Goal: Transaction & Acquisition: Purchase product/service

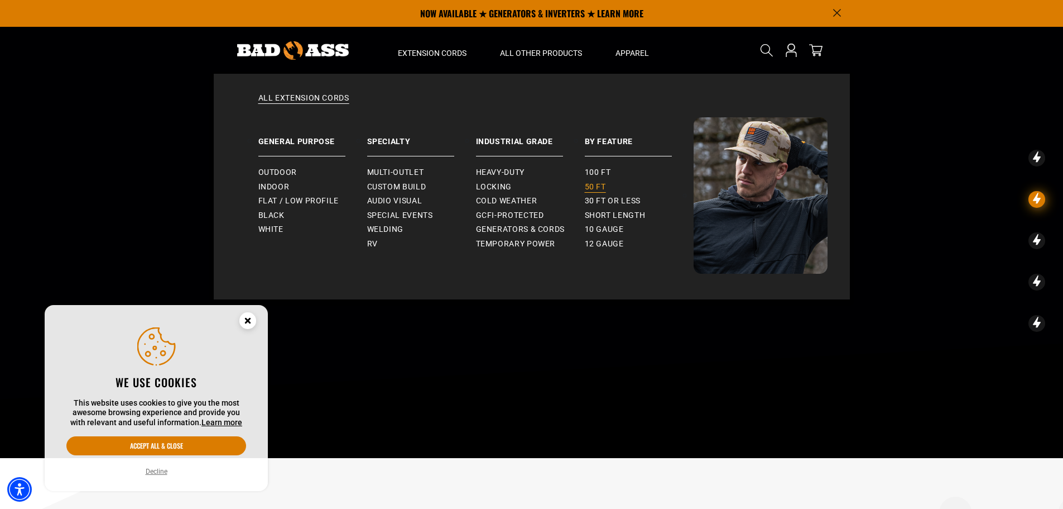
click at [605, 189] on span "50 ft" at bounding box center [595, 187] width 21 height 10
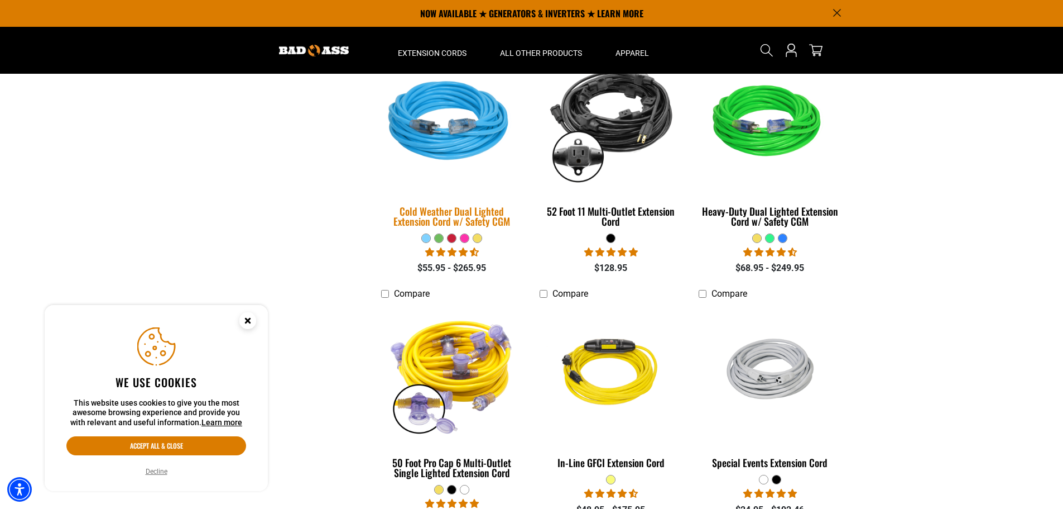
scroll to position [782, 0]
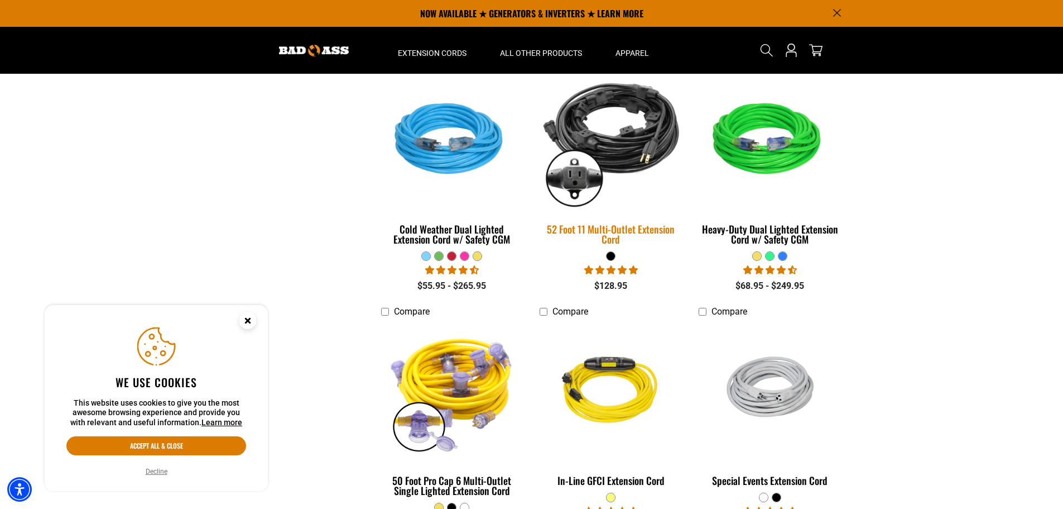
click at [619, 219] on link "52 Foot 11 Multi-Outlet Extension Cord" at bounding box center [611, 161] width 142 height 180
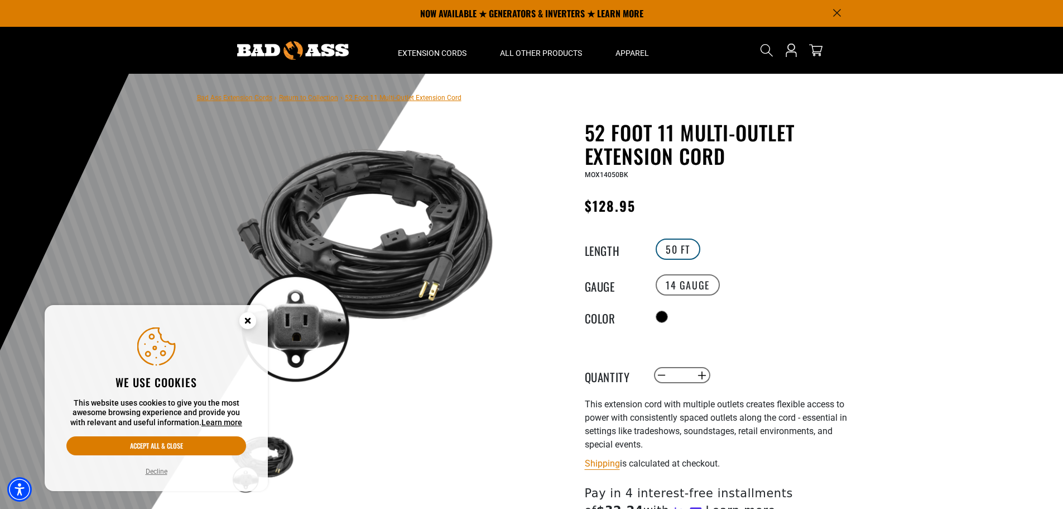
click at [672, 243] on label "50 FT" at bounding box center [678, 248] width 45 height 21
click at [670, 248] on label "50 FT" at bounding box center [678, 248] width 45 height 21
click at [317, 98] on link "Return to Collection" at bounding box center [308, 98] width 59 height 8
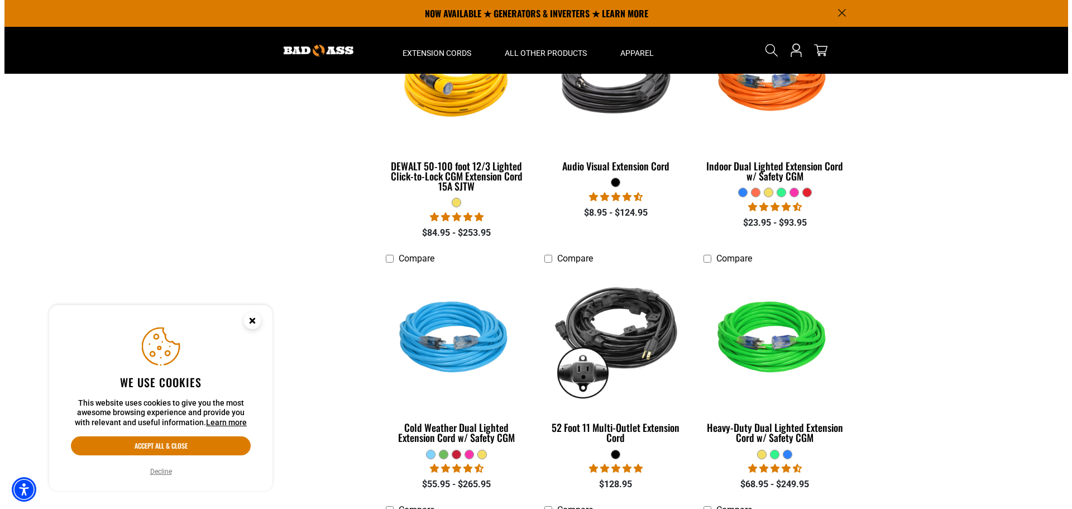
scroll to position [558, 0]
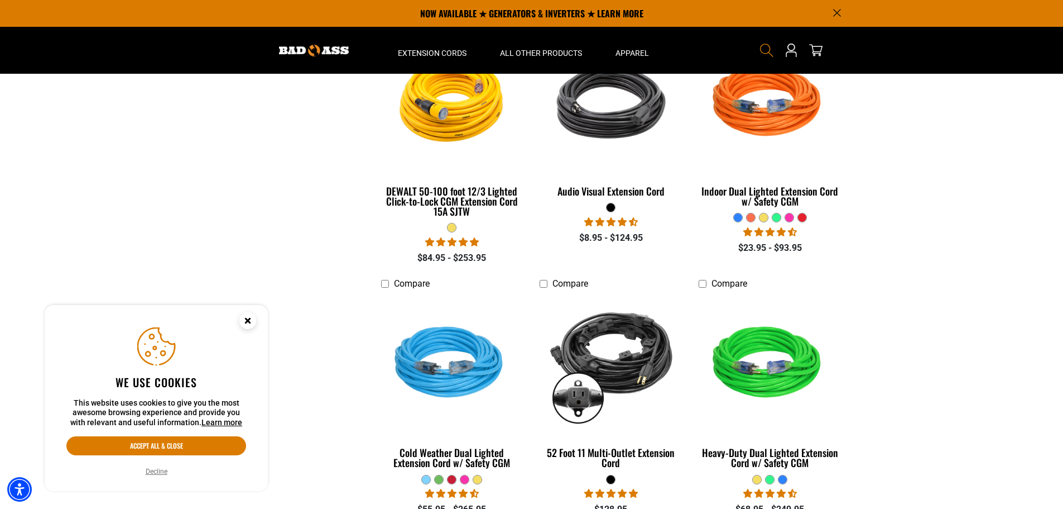
click at [765, 50] on icon "Search" at bounding box center [767, 50] width 15 height 15
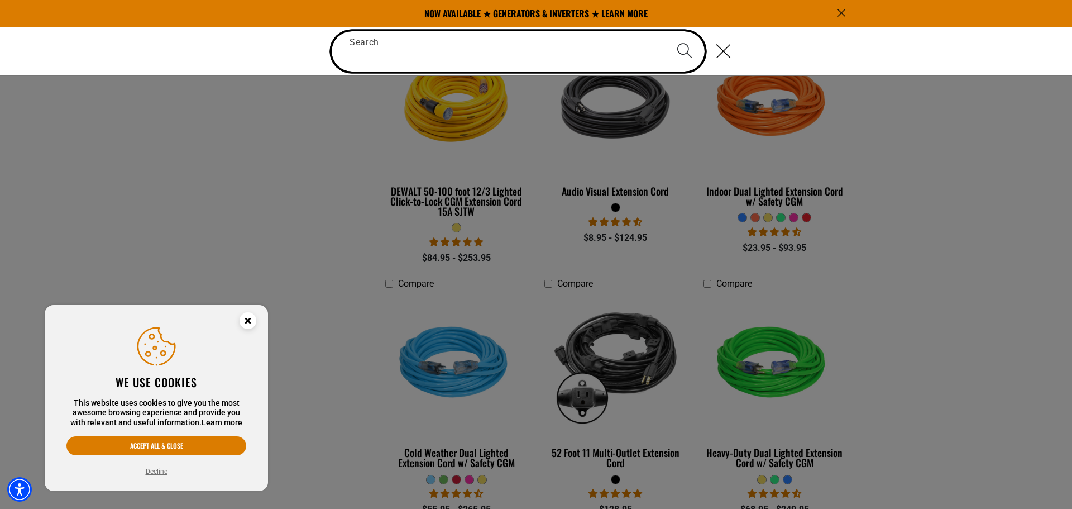
click at [465, 56] on input "Search" at bounding box center [518, 51] width 373 height 40
type input "*"
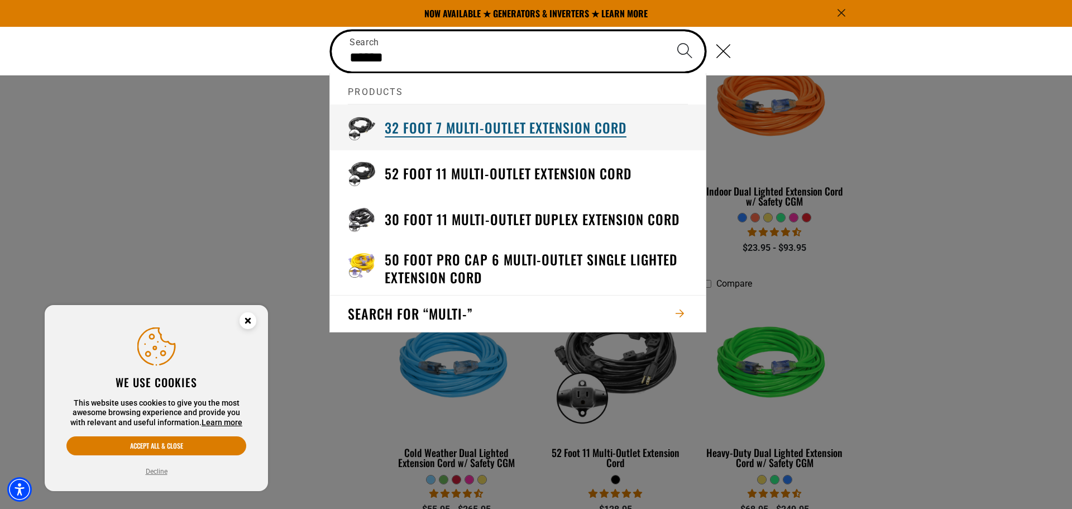
type input "******"
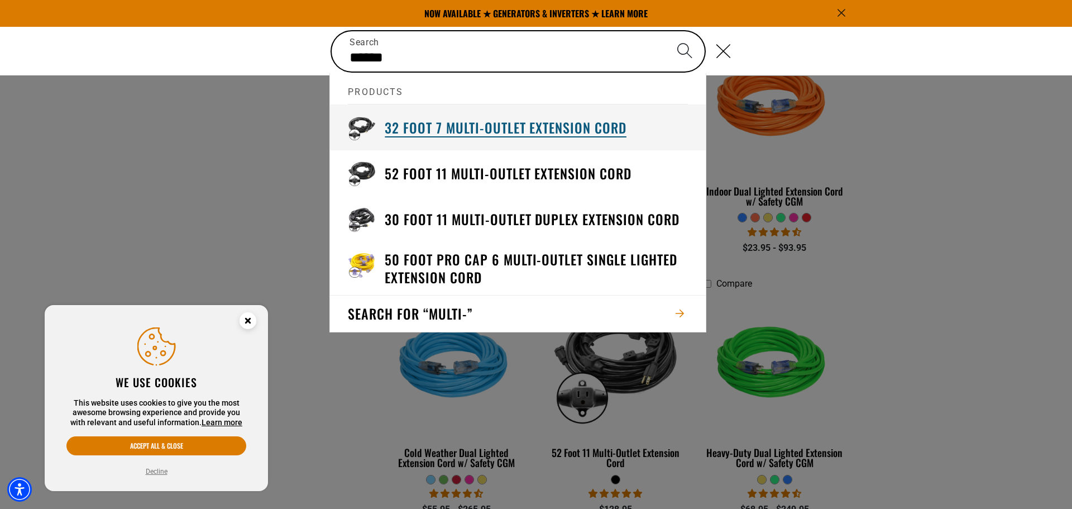
click at [520, 128] on h3 "32 Foot 7 Multi-Outlet Extension Cord" at bounding box center [506, 127] width 242 height 17
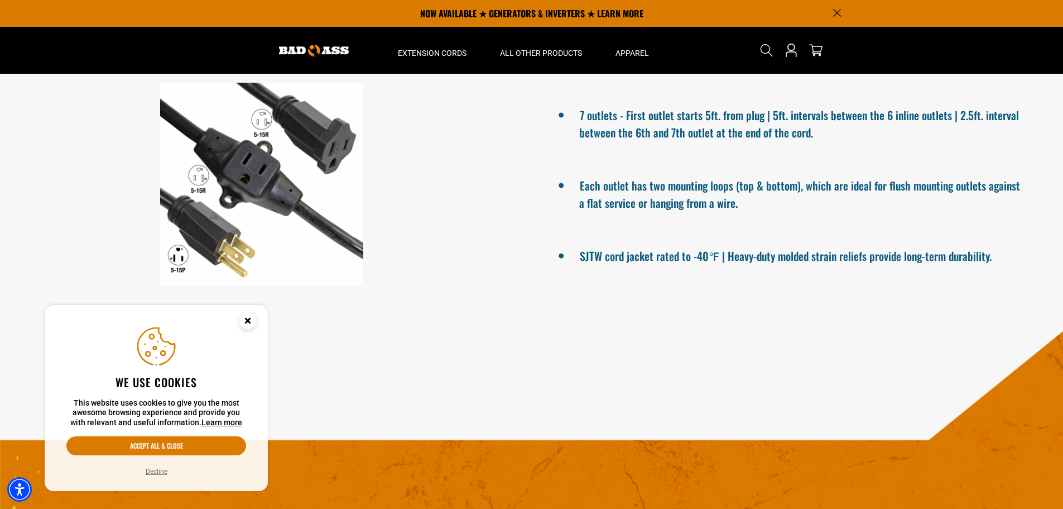
scroll to position [670, 0]
